Goal: Information Seeking & Learning: Learn about a topic

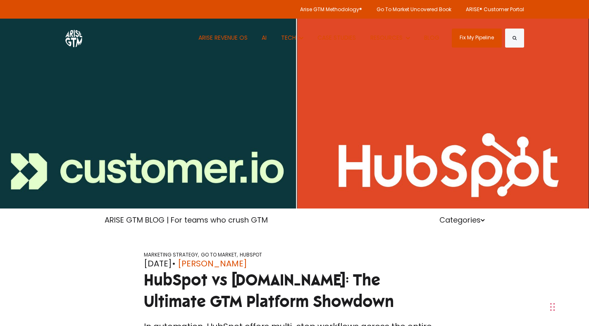
click at [73, 37] on img at bounding box center [73, 38] width 17 height 19
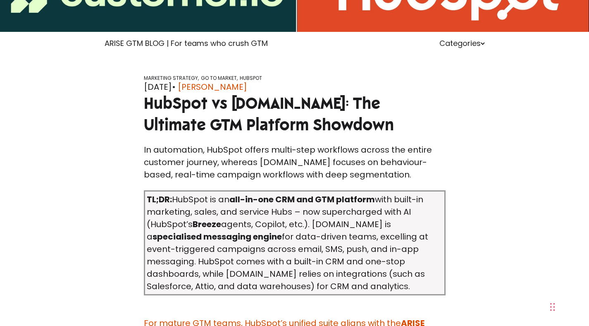
scroll to position [195, 0]
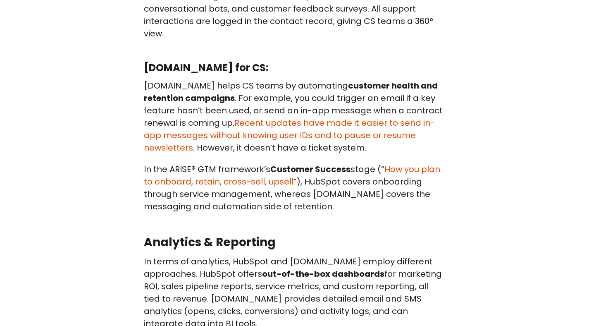
scroll to position [2146, 0]
